Goal: Information Seeking & Learning: Learn about a topic

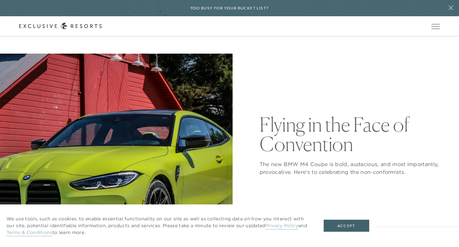
scroll to position [13, 0]
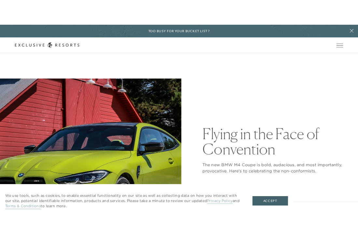
scroll to position [13, 0]
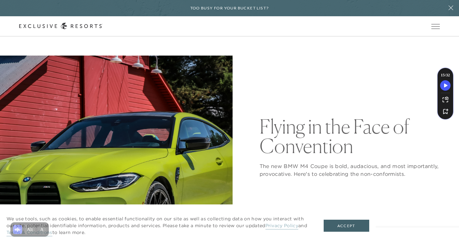
click at [451, 11] on button at bounding box center [451, 8] width 16 height 16
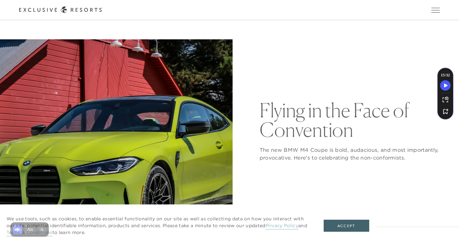
click at [0, 0] on div "Schedule a Meeting Get Started The Collection Residence Collection Experience C…" at bounding box center [0, 0] width 0 height 0
